Goal: Transaction & Acquisition: Purchase product/service

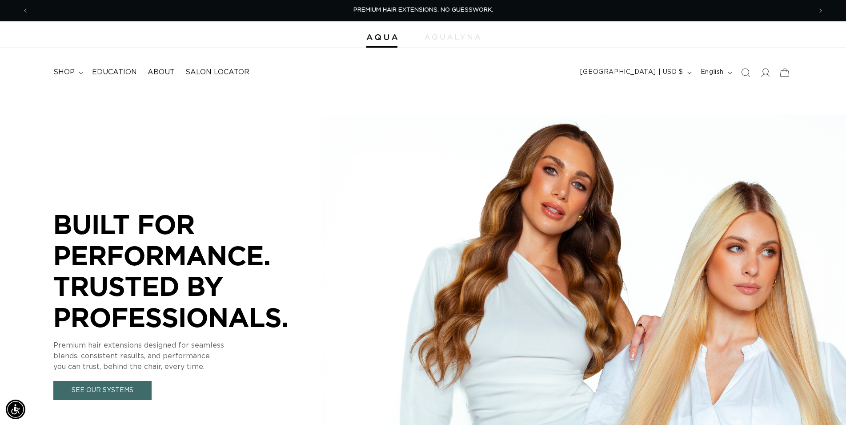
click at [749, 72] on icon "Search" at bounding box center [745, 72] width 9 height 9
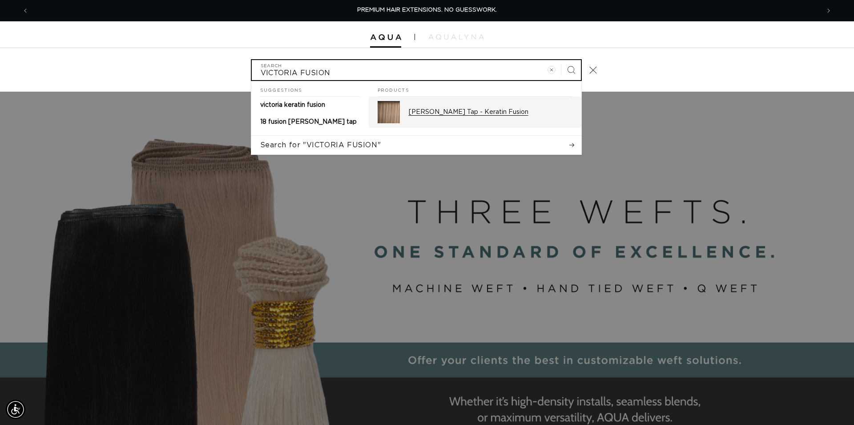
type input "VICTORIA FUSION"
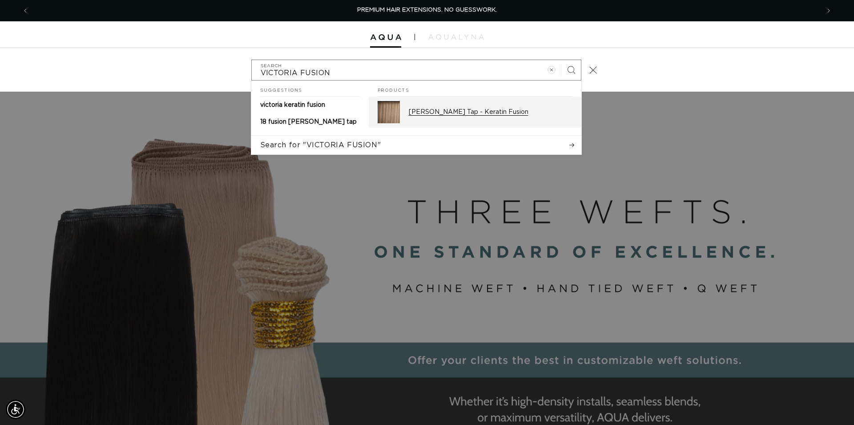
click at [425, 108] on div "Victoria Root Tap - Keratin Fusion" at bounding box center [491, 112] width 164 height 22
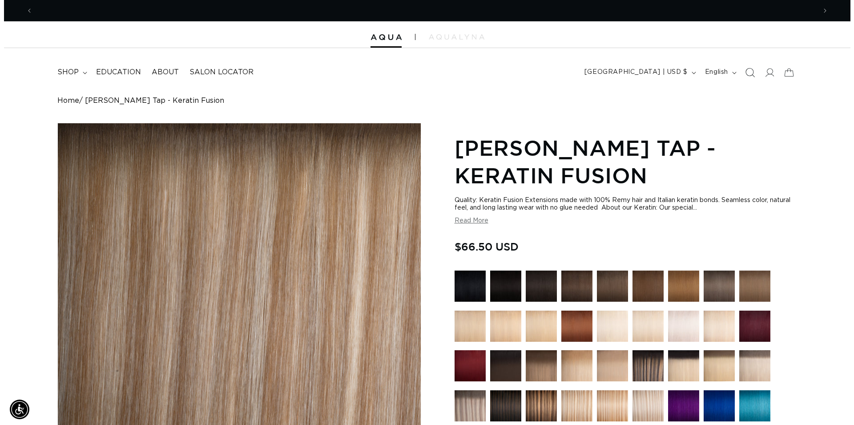
scroll to position [0, 1566]
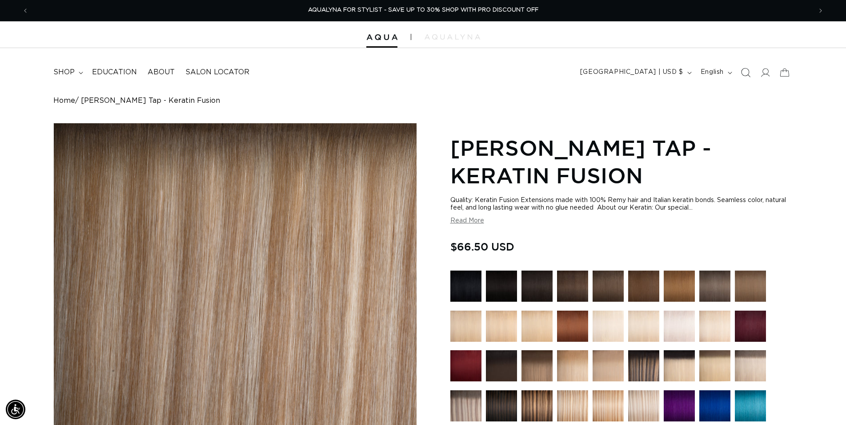
click at [746, 73] on icon "Search" at bounding box center [745, 72] width 9 height 9
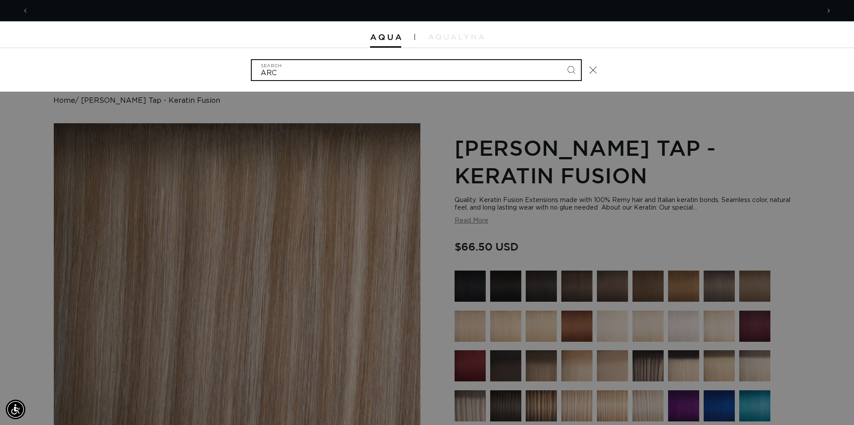
scroll to position [0, 0]
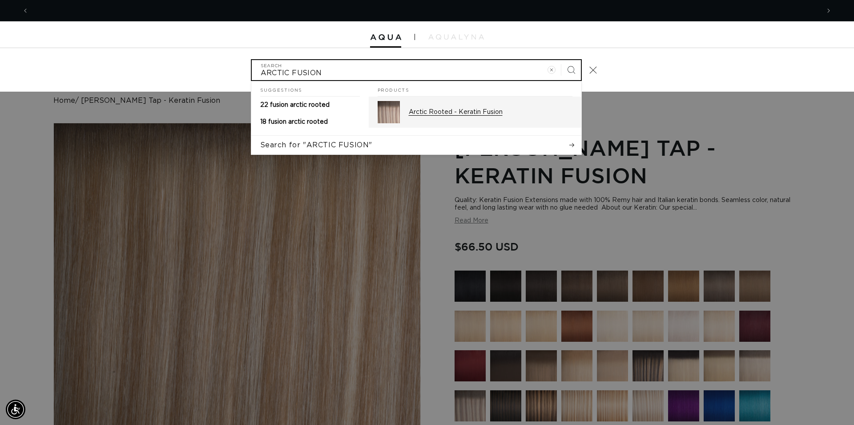
type input "ARCTIC FUSION"
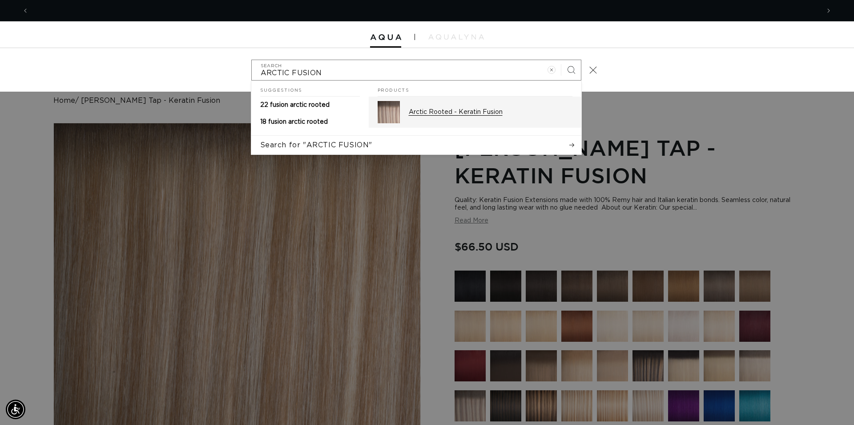
scroll to position [0, 790]
click at [437, 119] on div "Arctic Rooted - Keratin Fusion" at bounding box center [491, 112] width 164 height 22
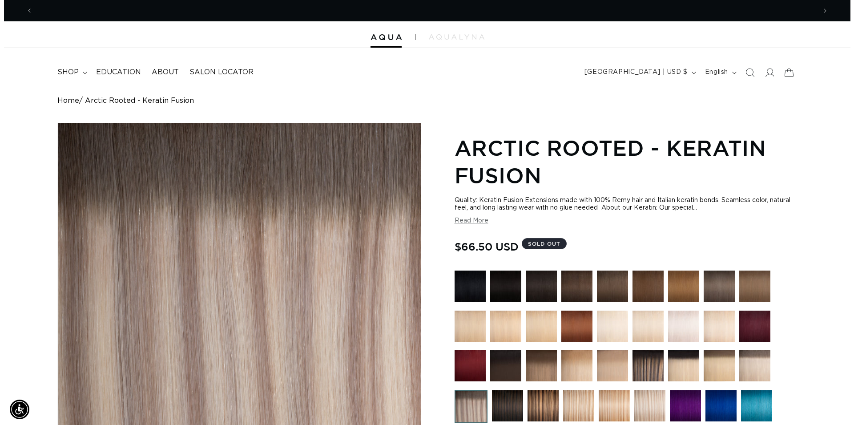
scroll to position [0, 1566]
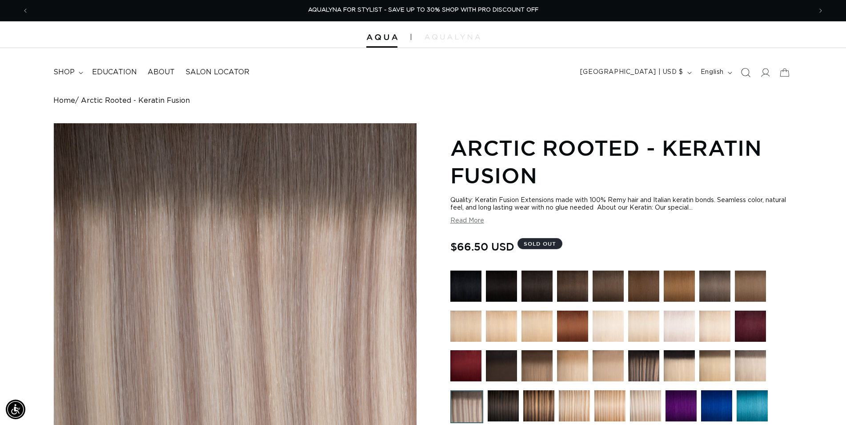
click at [746, 73] on icon "Search" at bounding box center [745, 72] width 9 height 9
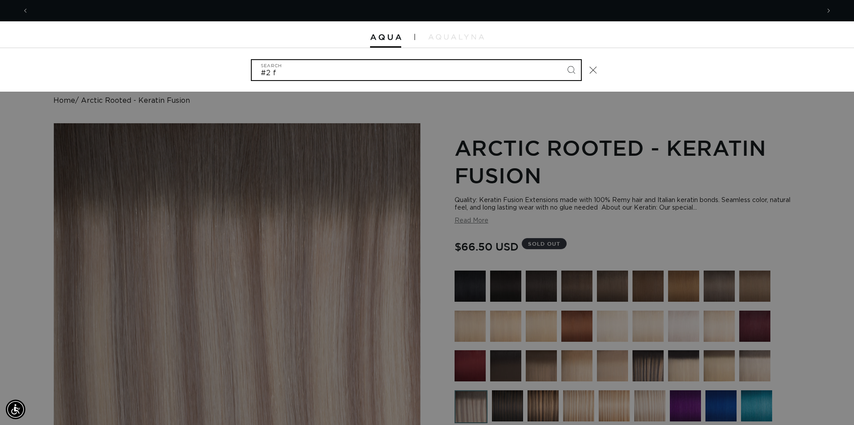
scroll to position [0, 0]
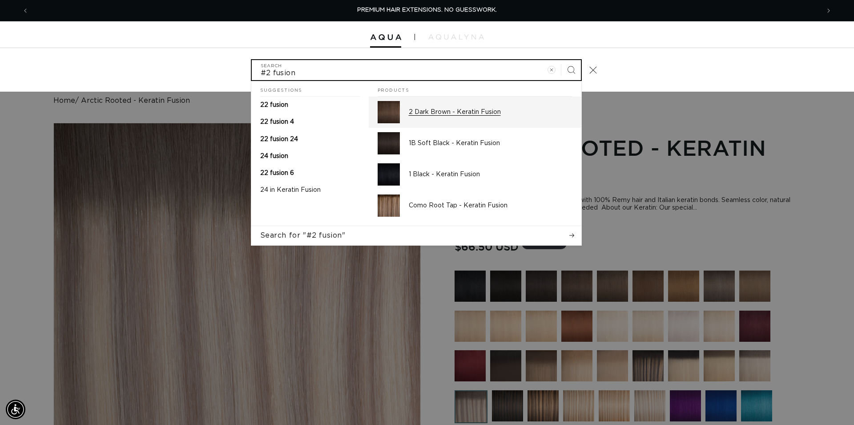
type input "#2 fusion"
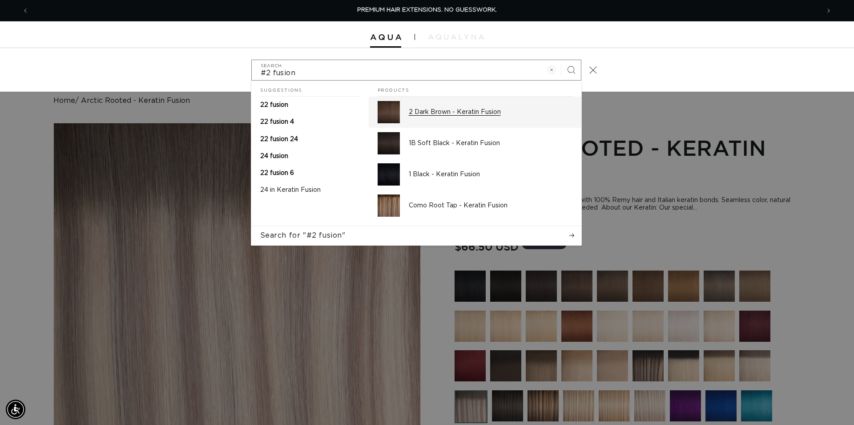
click at [438, 114] on p "2 Dark Brown - Keratin Fusion" at bounding box center [491, 112] width 164 height 8
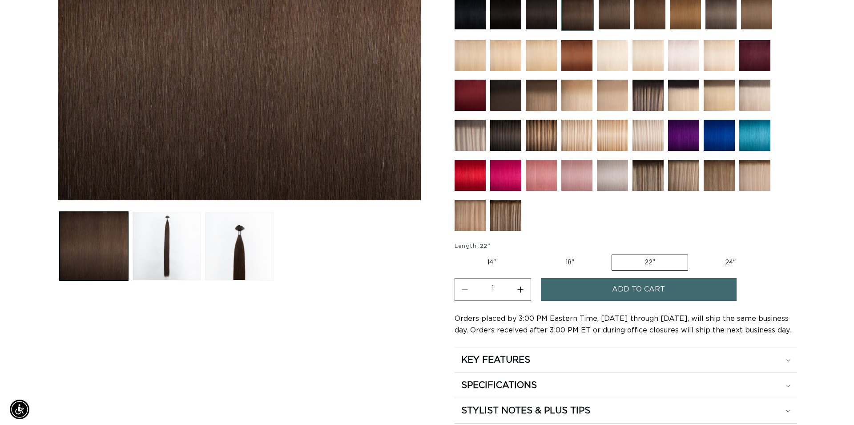
scroll to position [0, 783]
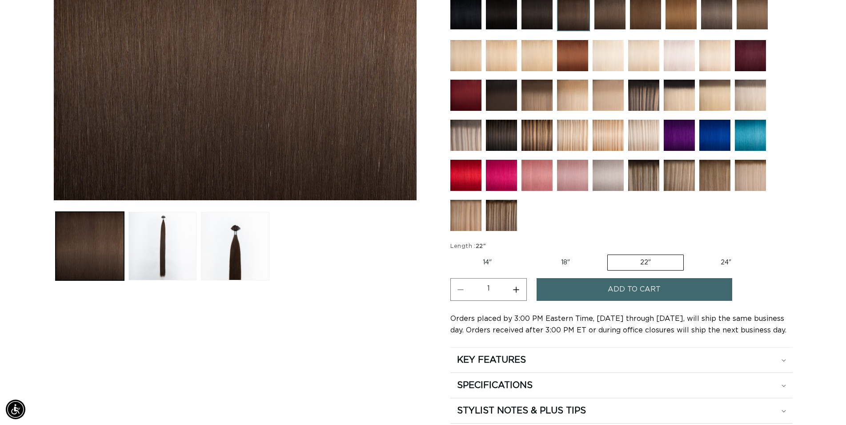
click at [483, 260] on label "14" Variant sold out or unavailable" at bounding box center [487, 262] width 74 height 15
click at [453, 253] on input "14" Variant sold out or unavailable" at bounding box center [453, 253] width 0 height 0
radio input "true"
click at [517, 288] on button "Increase quantity for 2 Dark Brown - Keratin Fusion" at bounding box center [516, 289] width 20 height 23
type input "2"
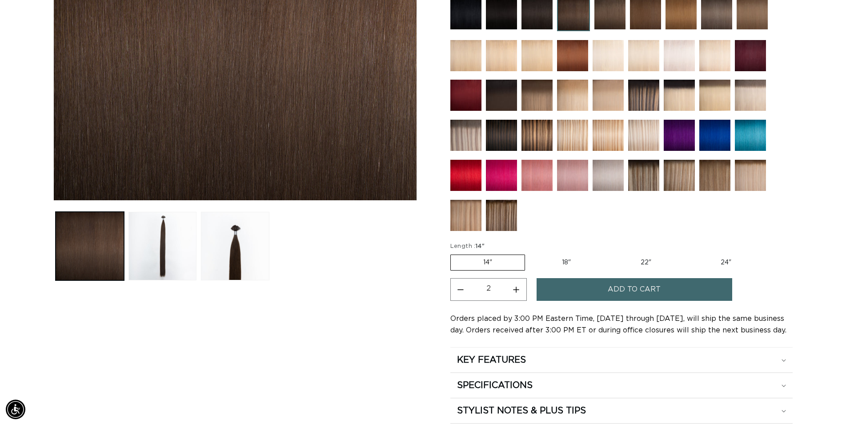
click at [597, 290] on button "Add to cart" at bounding box center [635, 289] width 196 height 23
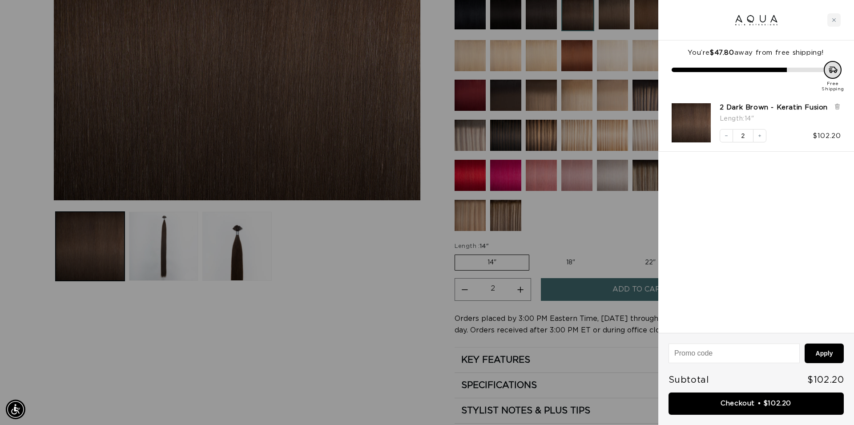
scroll to position [0, 1581]
click at [781, 408] on link "Checkout • $102.20" at bounding box center [755, 403] width 175 height 23
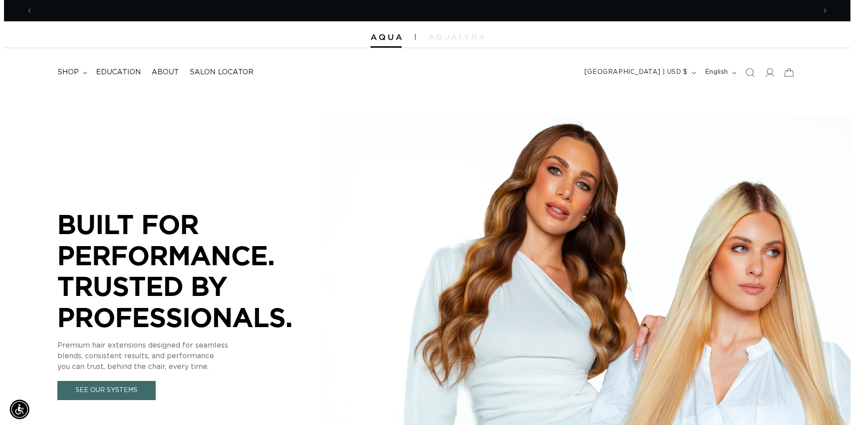
scroll to position [0, 1566]
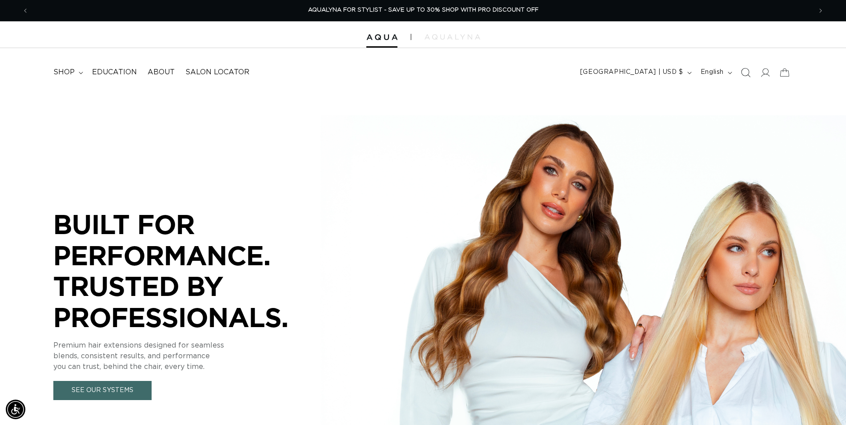
click at [745, 73] on icon "Search" at bounding box center [745, 72] width 9 height 9
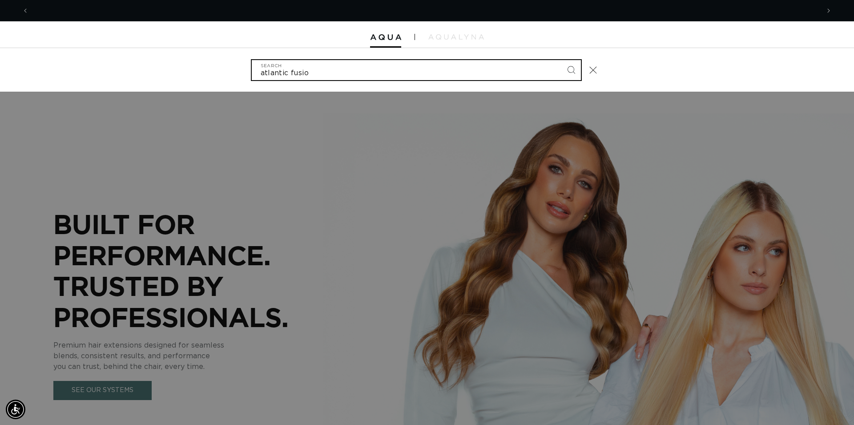
scroll to position [0, 0]
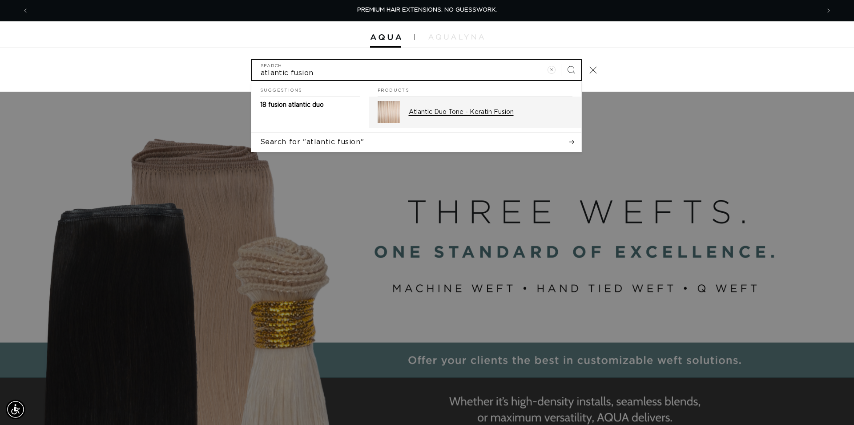
type input "atlantic fusion"
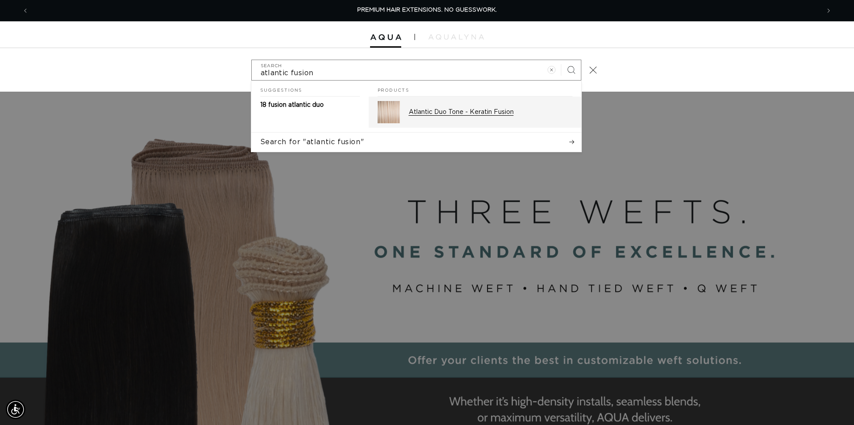
click at [491, 122] on div "Atlantic Duo Tone - Keratin Fusion" at bounding box center [491, 112] width 164 height 22
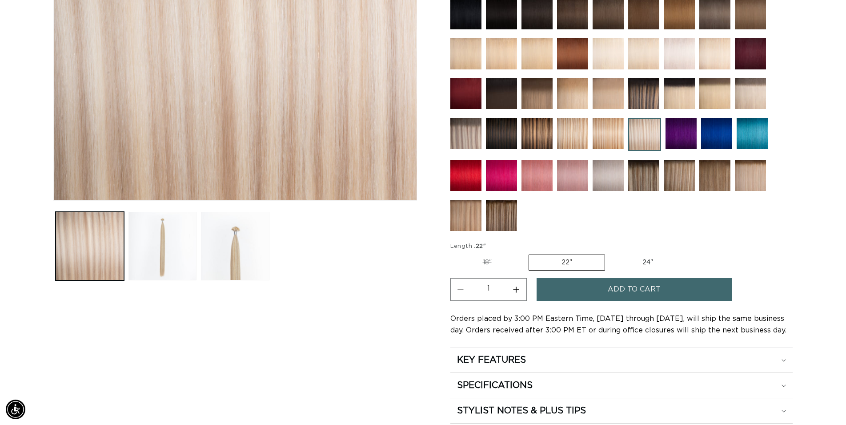
scroll to position [0, 1566]
